Goal: Information Seeking & Learning: Understand process/instructions

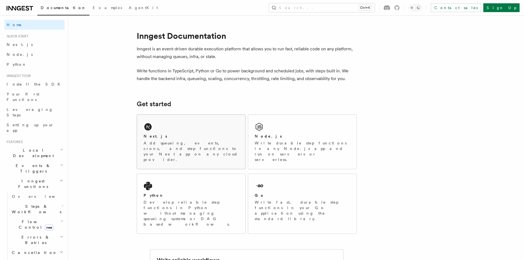
click at [168, 119] on div "Next.js Add queueing, events, crons, and step functions to your Next app on any…" at bounding box center [191, 142] width 108 height 54
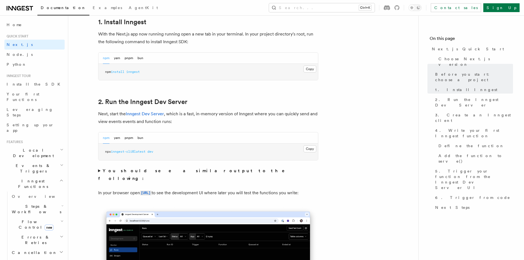
scroll to position [385, 0]
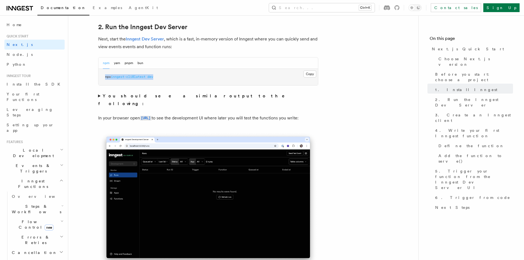
copy span "npx inngest-cli@latest dev"
drag, startPoint x: 160, startPoint y: 79, endPoint x: 105, endPoint y: 78, distance: 55.1
click at [105, 78] on pre "npx inngest-cli@latest dev" at bounding box center [209, 77] width 220 height 17
